Goal: Task Accomplishment & Management: Complete application form

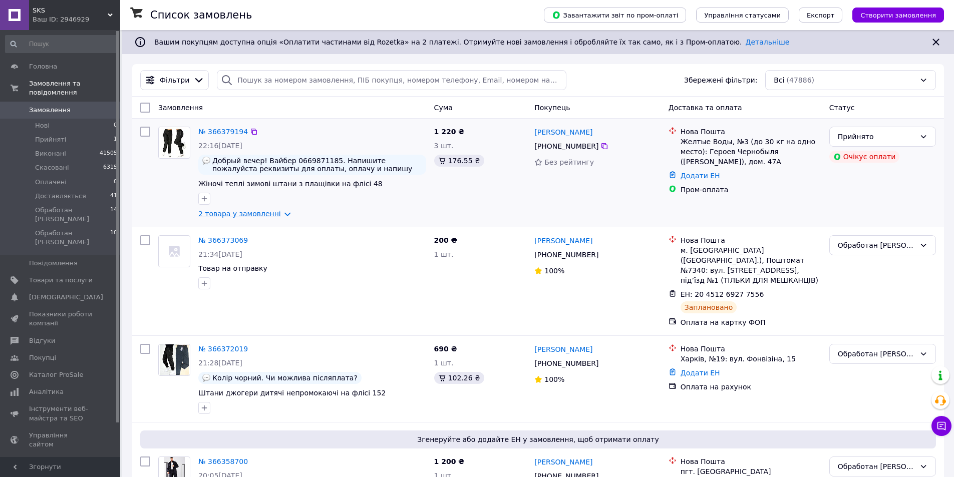
click at [256, 215] on link "2 товара у замовленні" at bounding box center [239, 214] width 83 height 8
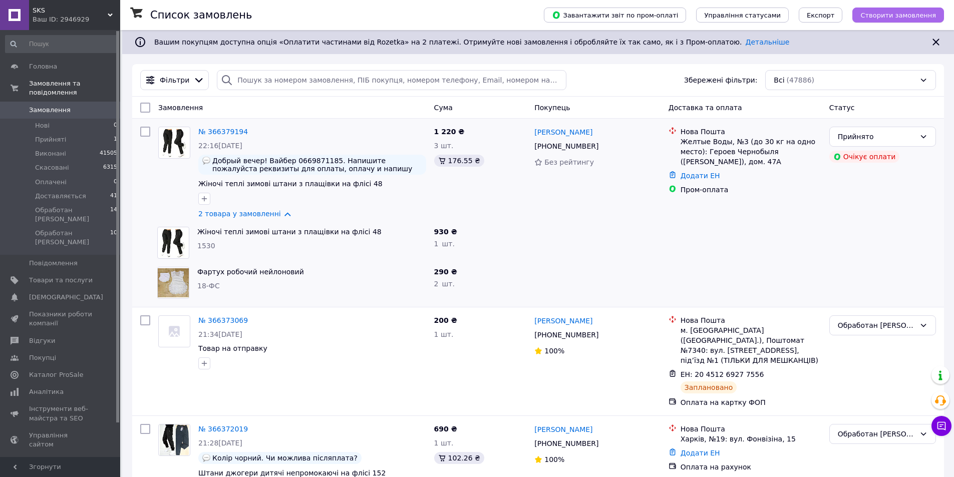
click at [889, 16] on span "Створити замовлення" at bounding box center [898, 16] width 76 height 8
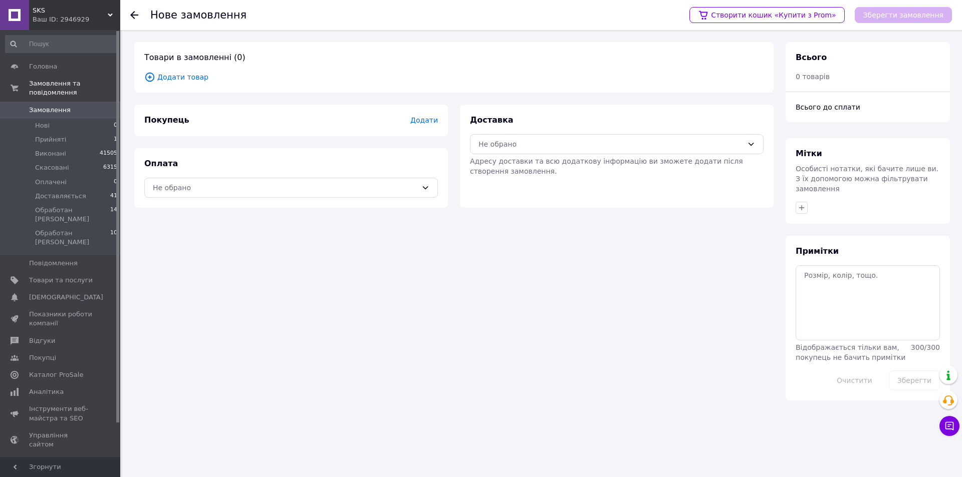
click at [433, 121] on span "Додати" at bounding box center [424, 120] width 28 height 8
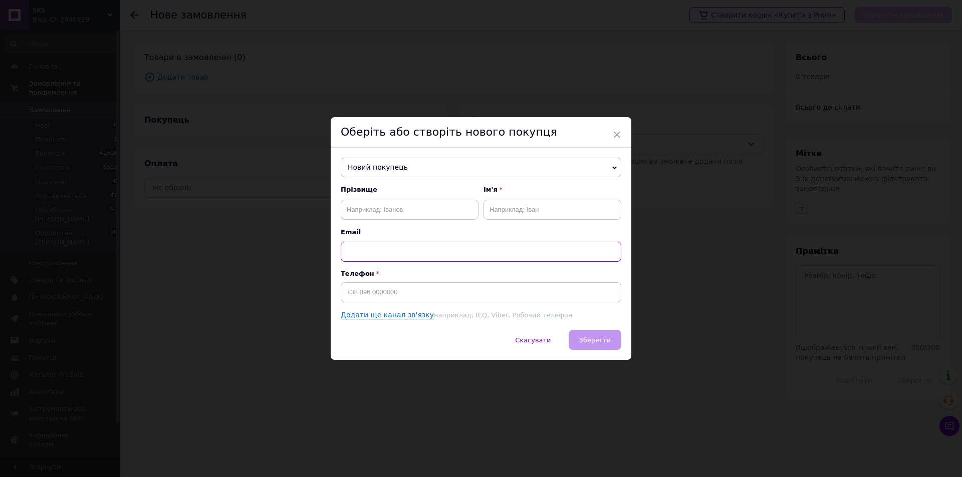
click at [389, 255] on input "text" at bounding box center [481, 252] width 280 height 20
paste input "+380952010058"
type input "+380952010058"
click at [372, 288] on input at bounding box center [481, 292] width 280 height 20
paste input "+380952010058"
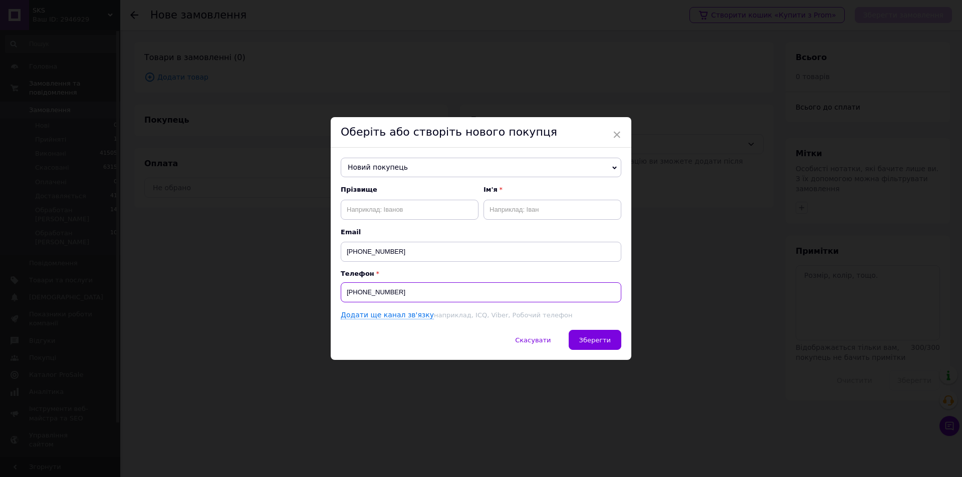
type input "+380952010058"
drag, startPoint x: 402, startPoint y: 254, endPoint x: 341, endPoint y: 252, distance: 60.6
click at [344, 253] on input "+380952010058" at bounding box center [481, 252] width 280 height 20
click at [507, 205] on input "text" at bounding box center [552, 210] width 138 height 20
type input "Валерий"
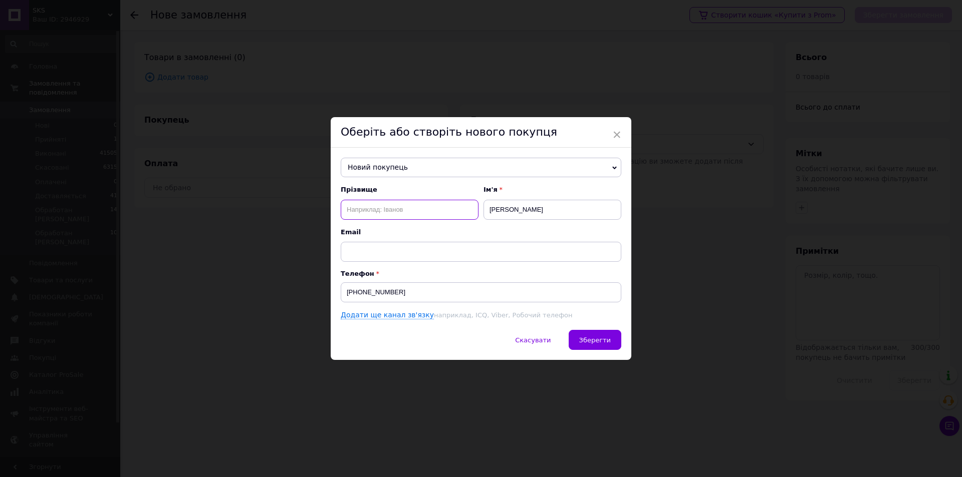
click at [395, 205] on input "text" at bounding box center [410, 210] width 138 height 20
type input "Парнак"
click at [599, 340] on span "Зберегти" at bounding box center [595, 341] width 32 height 8
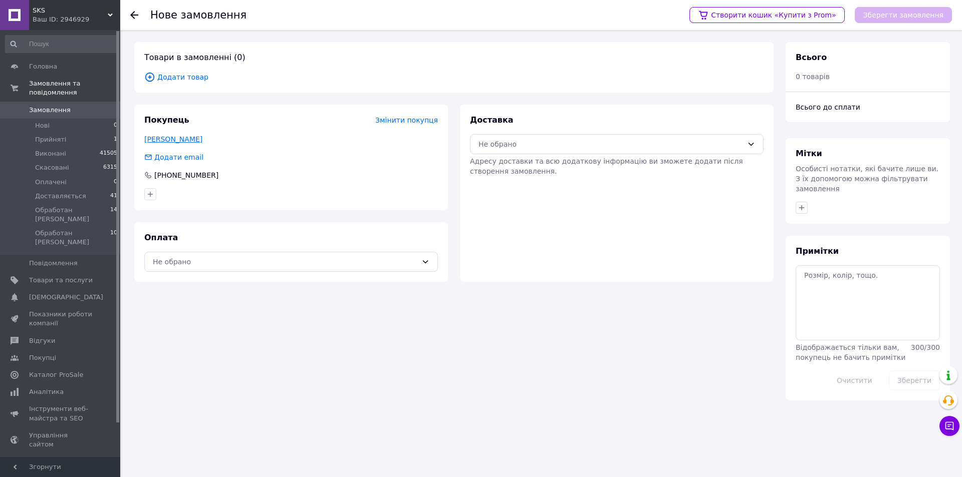
click at [190, 139] on link "Парнак Валерий" at bounding box center [173, 139] width 58 height 8
click at [49, 71] on span "Головна" at bounding box center [43, 66] width 28 height 9
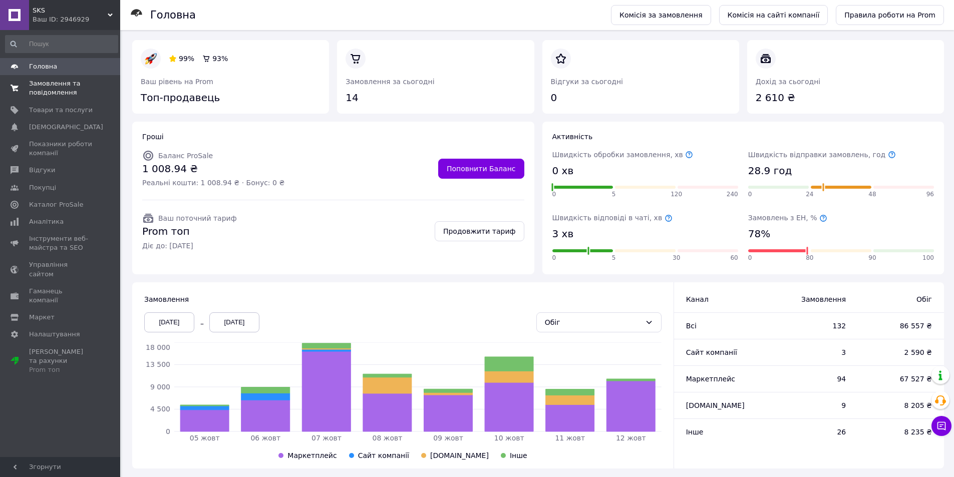
click at [58, 84] on span "Замовлення та повідомлення" at bounding box center [61, 88] width 64 height 18
